Goal: Information Seeking & Learning: Learn about a topic

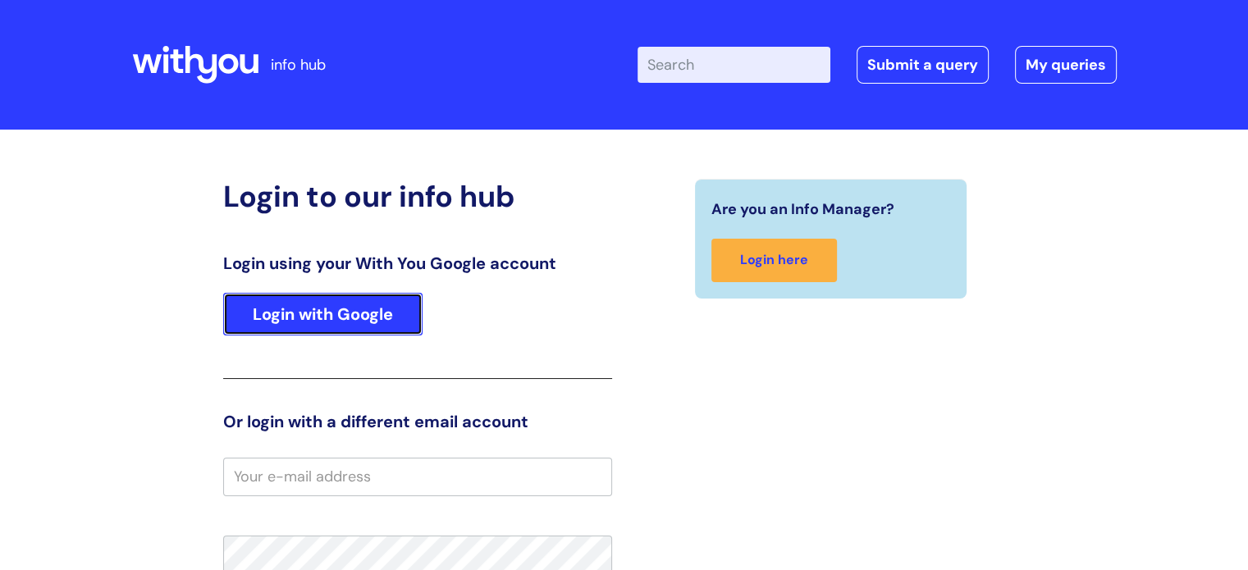
click at [374, 314] on link "Login with Google" at bounding box center [322, 314] width 199 height 43
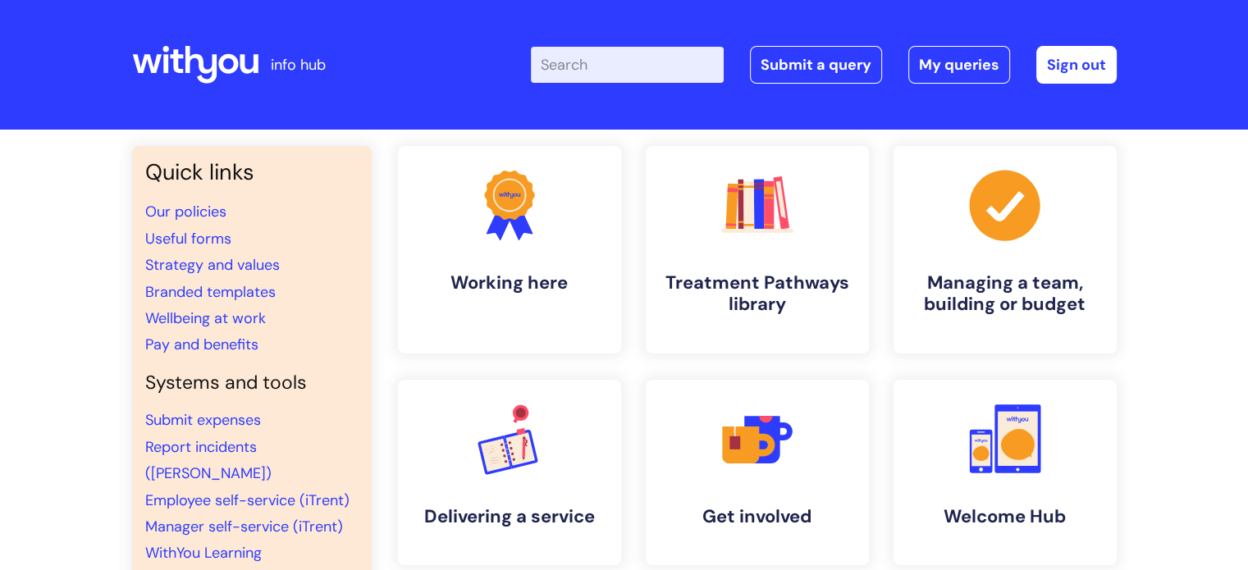
click at [595, 73] on input "Enter your search term here..." at bounding box center [627, 65] width 193 height 36
type input "health and safety"
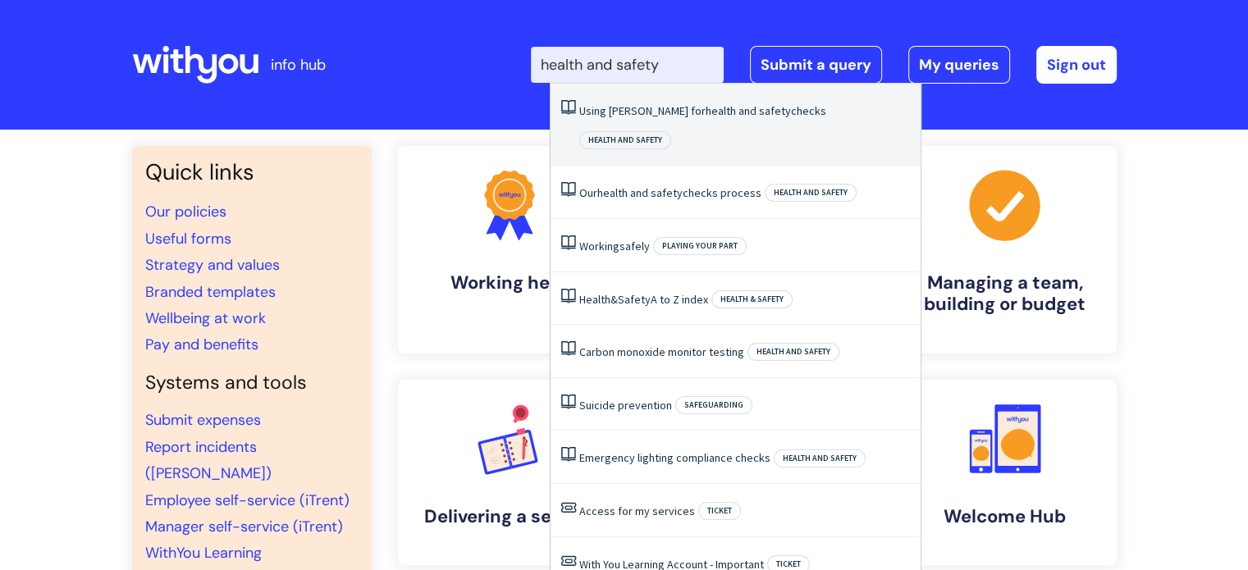
click at [613, 120] on li "Using Ulysses for health and safety checks Health and safety" at bounding box center [736, 125] width 370 height 82
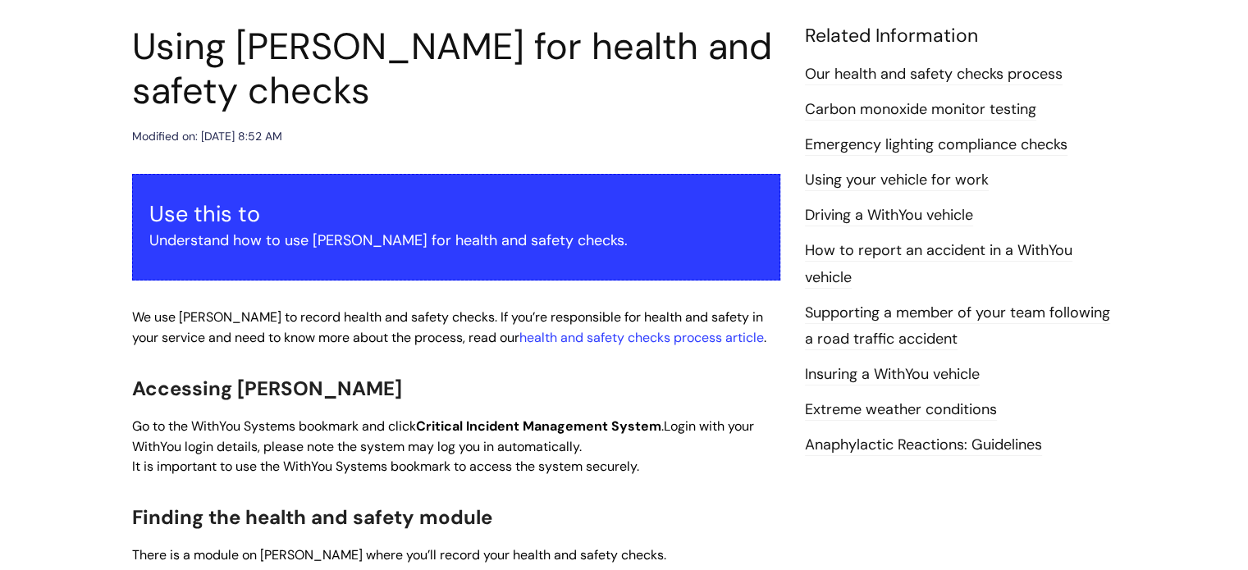
scroll to position [207, 0]
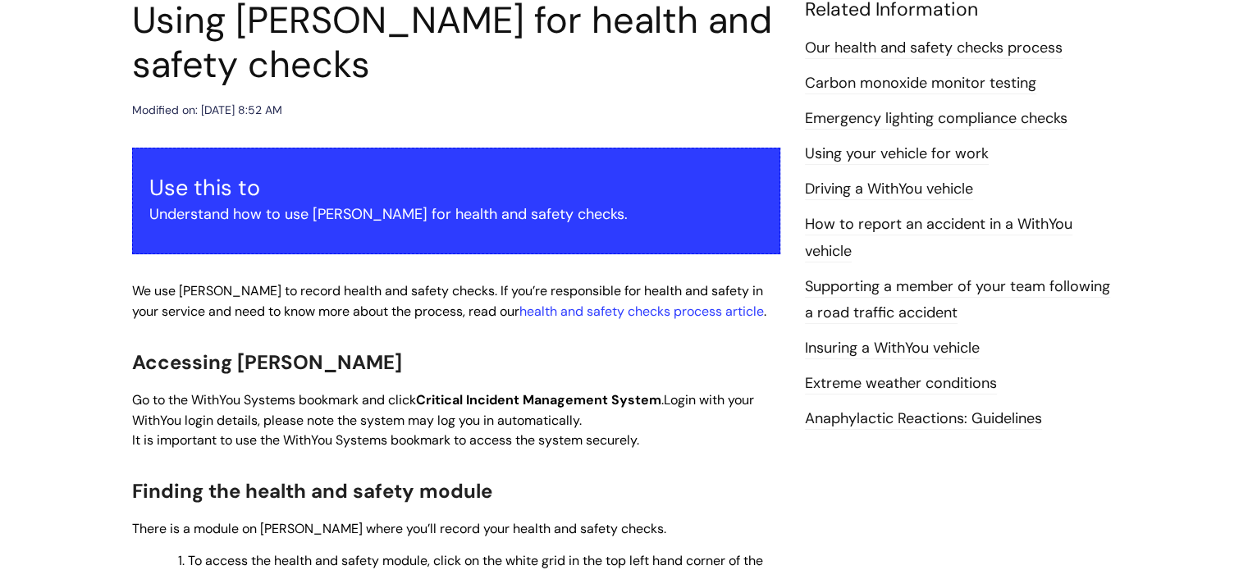
click at [524, 377] on h2 "Accessing Ulysses" at bounding box center [456, 361] width 648 height 35
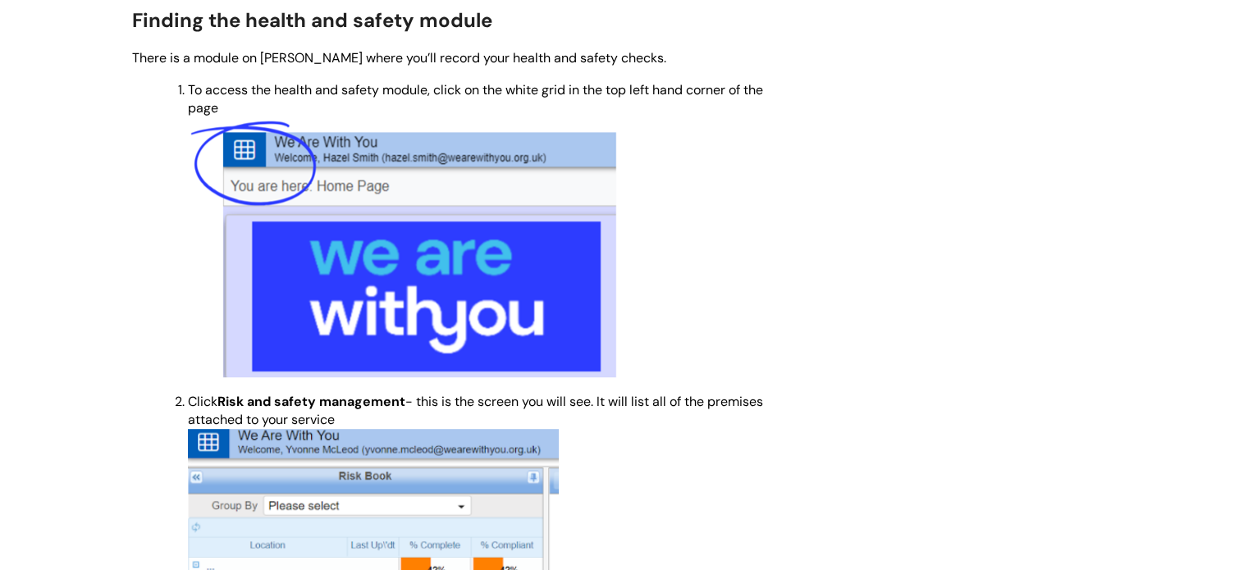
scroll to position [0, 0]
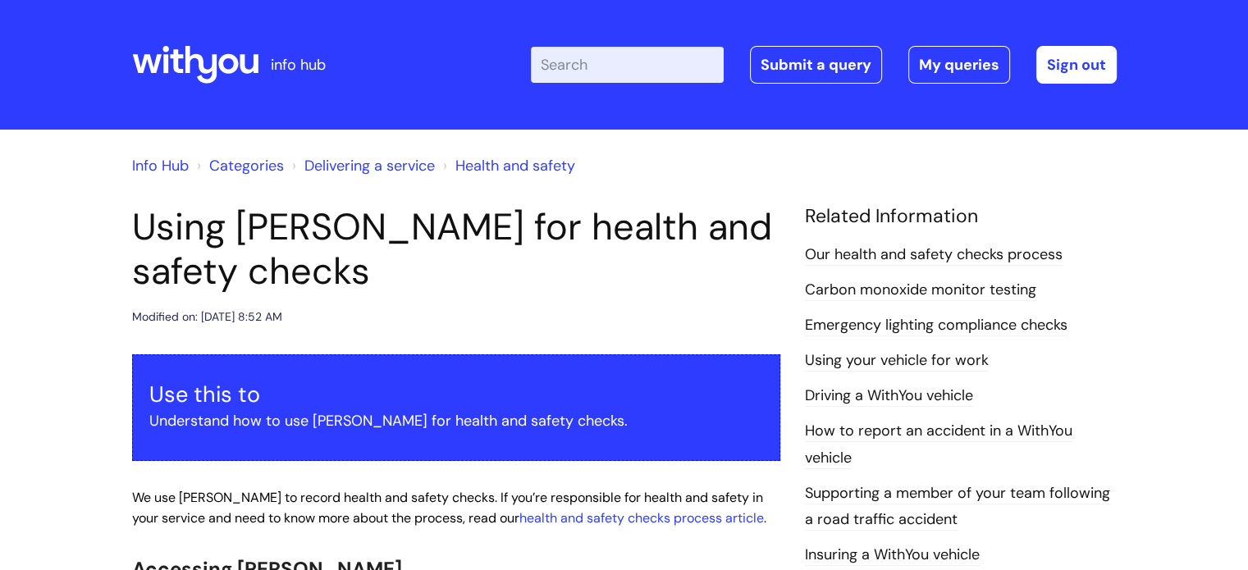
click at [605, 77] on input "Enter your search term here..." at bounding box center [627, 65] width 193 height 36
type input "meds management audit"
click button "Search" at bounding box center [0, 0] width 0 height 0
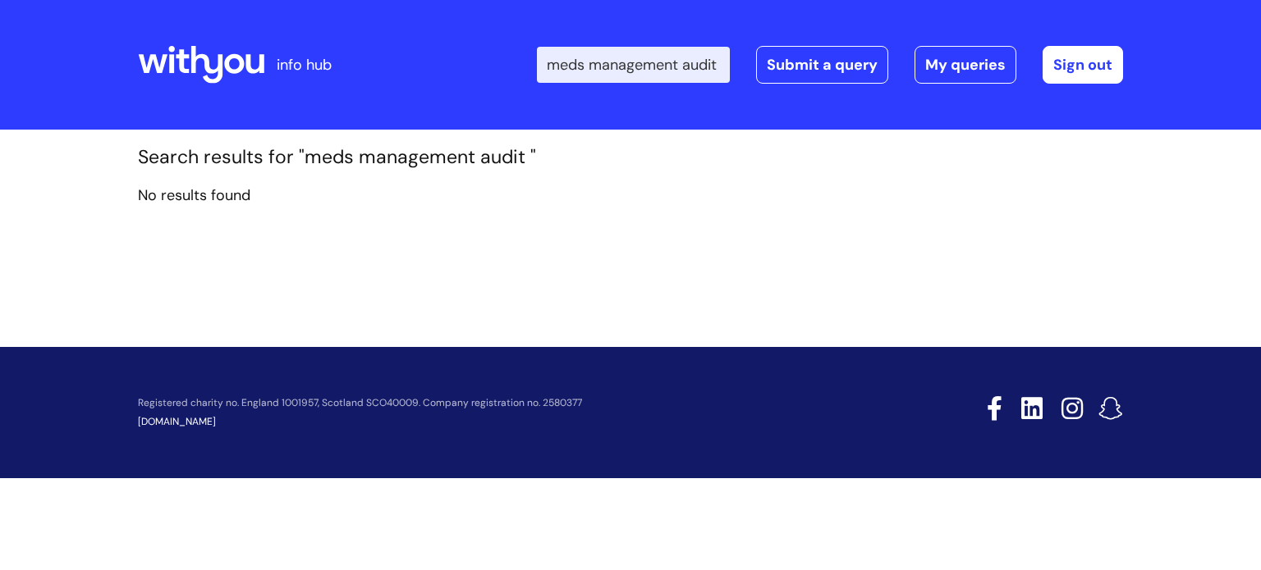
click at [222, 58] on icon at bounding box center [207, 65] width 32 height 38
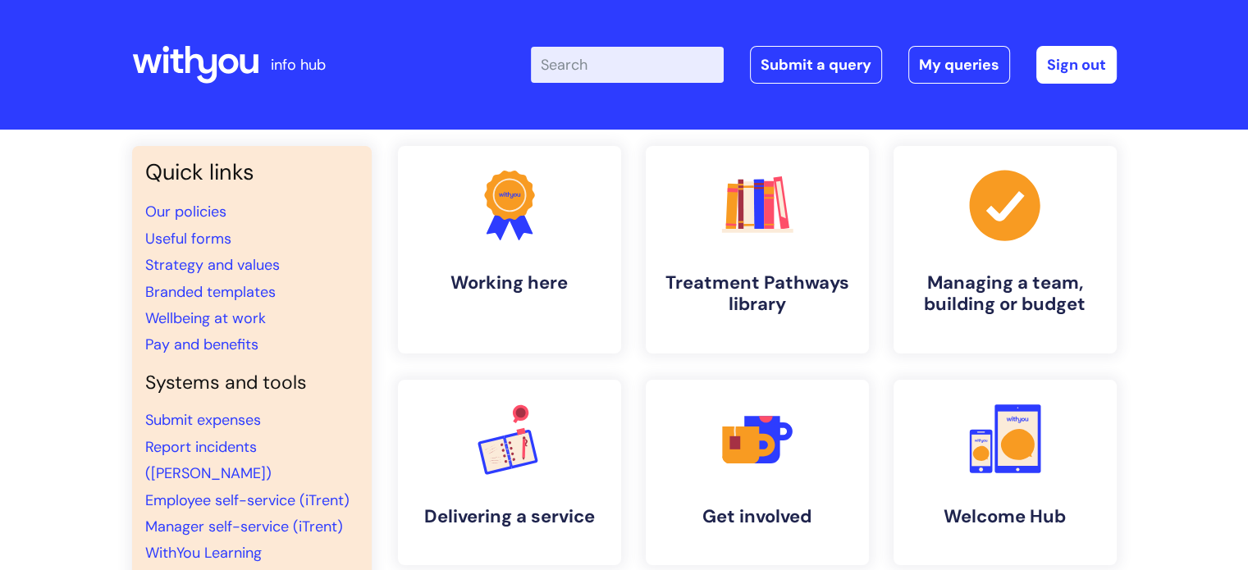
click at [684, 62] on input "Enter your search term here..." at bounding box center [627, 65] width 193 height 36
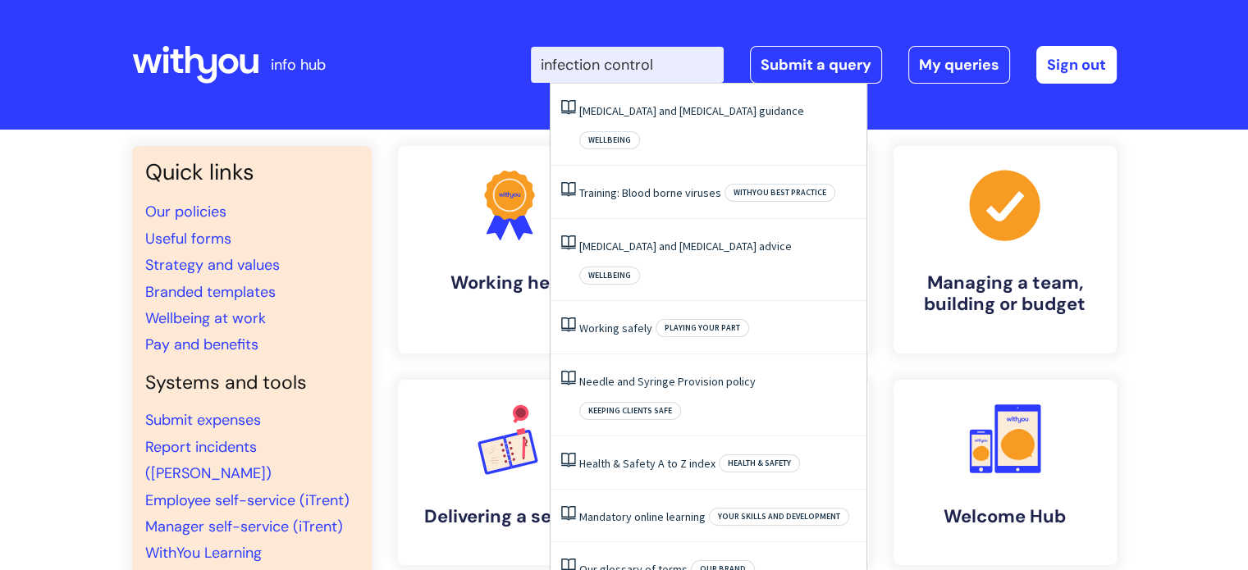
drag, startPoint x: 683, startPoint y: 63, endPoint x: 521, endPoint y: 72, distance: 161.9
click at [521, 72] on div "Enter your search term here... infection control Search Submit a query My queri…" at bounding box center [747, 64] width 740 height 97
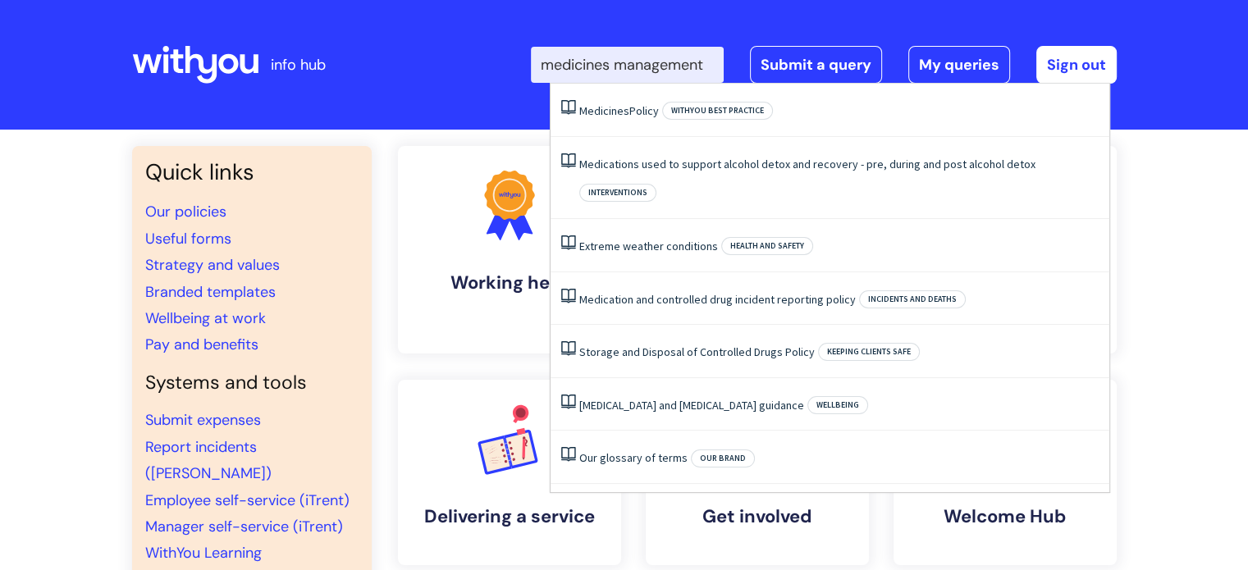
scroll to position [0, 8]
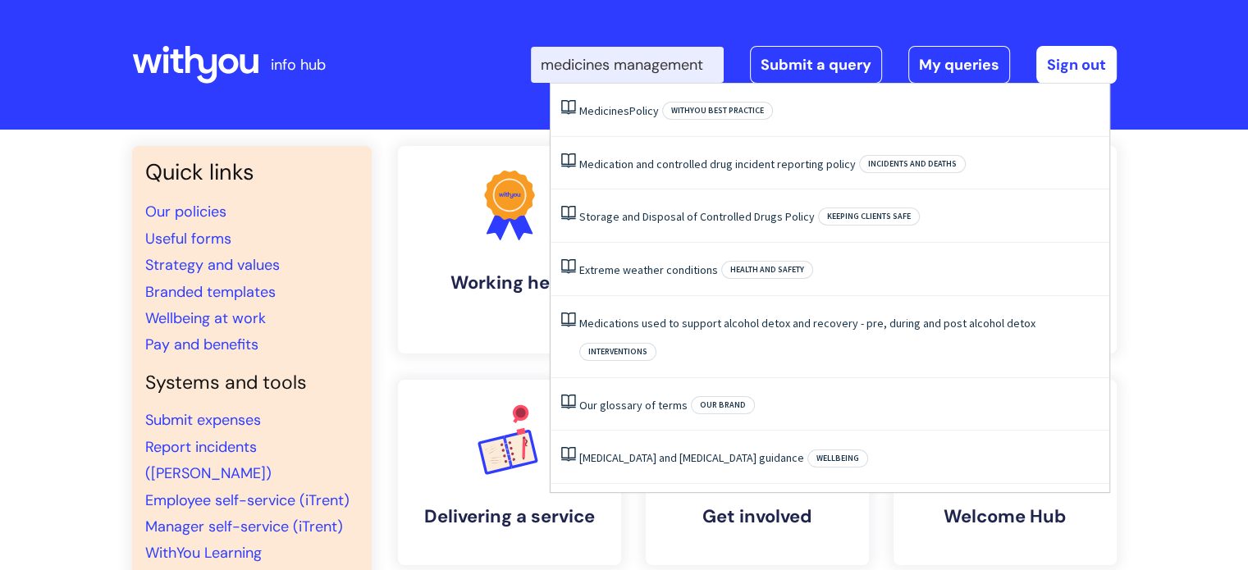
type input "medicines management"
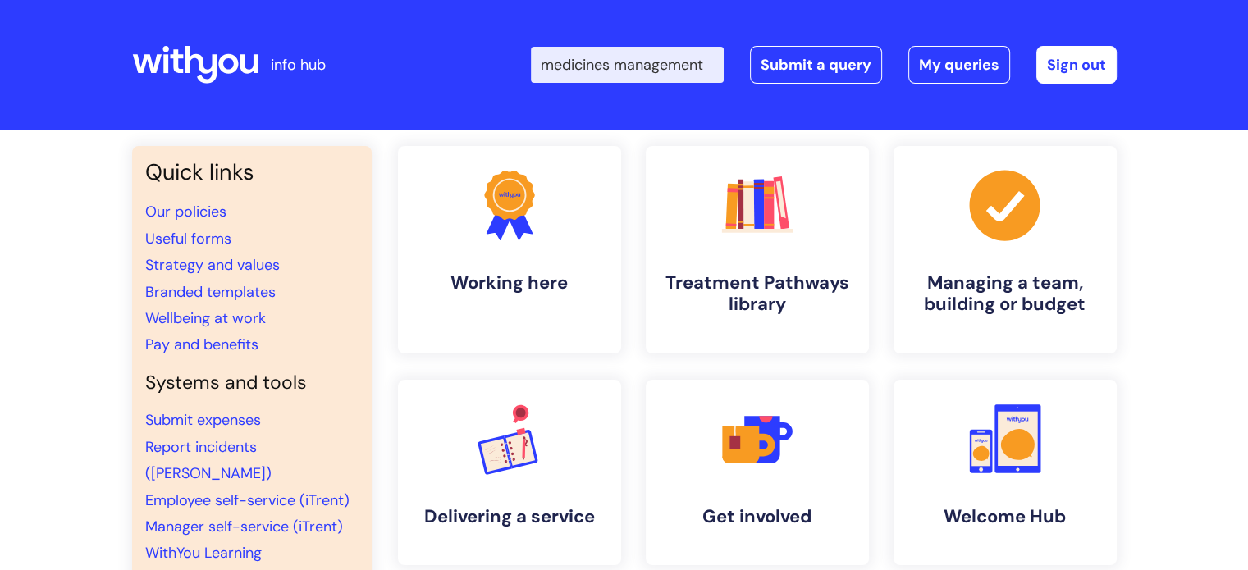
scroll to position [0, 0]
